Goal: Find specific page/section: Find specific page/section

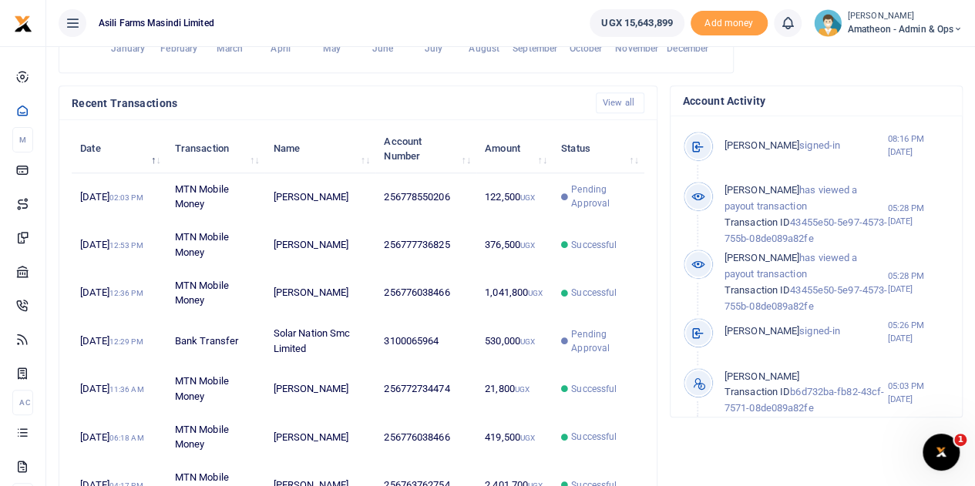
scroll to position [385, 0]
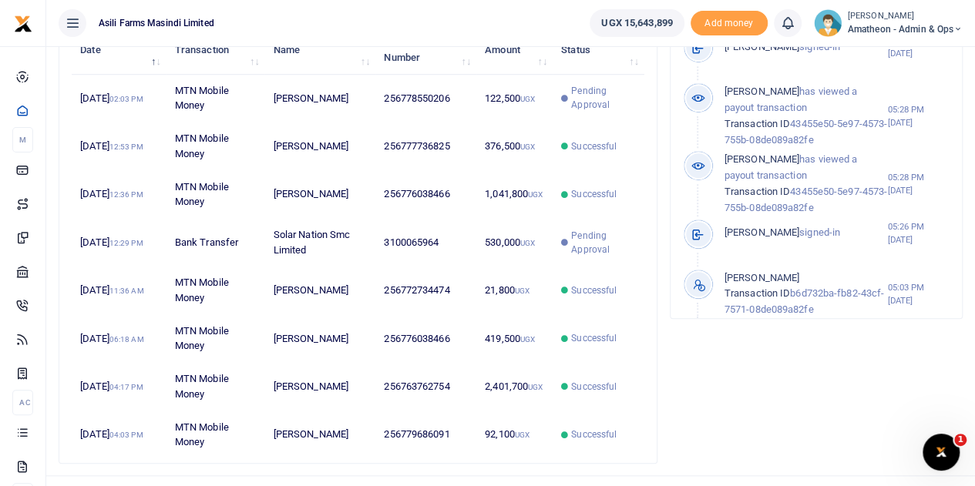
scroll to position [529, 0]
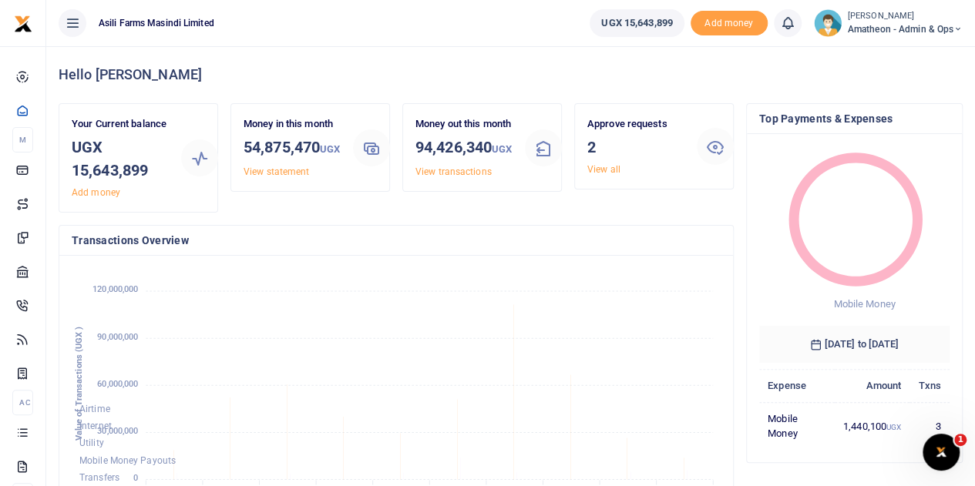
scroll to position [242, 637]
